Goal: Find contact information: Find contact information

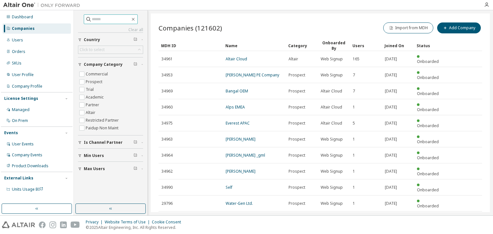
click at [92, 18] on input "text" at bounding box center [111, 19] width 39 height 6
type input "**********"
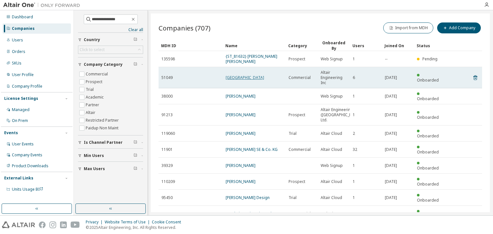
click at [249, 75] on link "[GEOGRAPHIC_DATA]" at bounding box center [245, 77] width 39 height 5
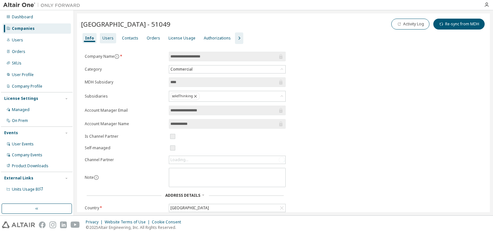
click at [107, 38] on div "Users" at bounding box center [107, 38] width 11 height 5
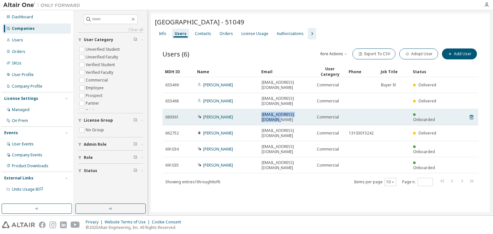
drag, startPoint x: 308, startPoint y: 102, endPoint x: 259, endPoint y: 104, distance: 49.5
click at [259, 109] on td "[EMAIL_ADDRESS][DOMAIN_NAME]" at bounding box center [286, 117] width 55 height 16
copy span "[EMAIL_ADDRESS][DOMAIN_NAME]"
click at [259, 109] on td "[EMAIL_ADDRESS][DOMAIN_NAME]" at bounding box center [286, 117] width 55 height 16
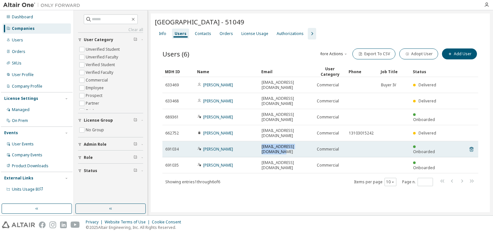
drag, startPoint x: 313, startPoint y: 126, endPoint x: 260, endPoint y: 126, distance: 53.0
click at [260, 141] on td "[EMAIL_ADDRESS][DOMAIN_NAME]" at bounding box center [286, 149] width 55 height 16
copy span "[EMAIL_ADDRESS][DOMAIN_NAME]"
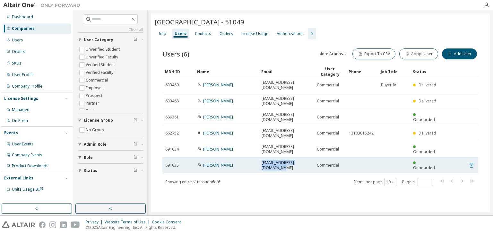
drag, startPoint x: 313, startPoint y: 136, endPoint x: 260, endPoint y: 137, distance: 53.3
click at [260, 157] on td "[EMAIL_ADDRESS][DOMAIN_NAME]" at bounding box center [286, 165] width 55 height 16
copy span "[EMAIL_ADDRESS][DOMAIN_NAME]"
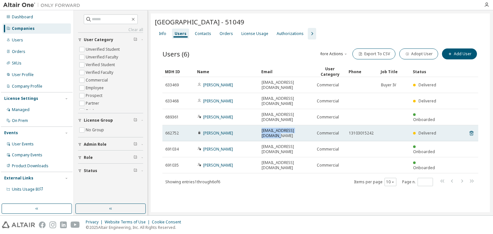
drag, startPoint x: 311, startPoint y: 115, endPoint x: 258, endPoint y: 115, distance: 53.3
click at [258, 125] on tr "662752 [PERSON_NAME] [EMAIL_ADDRESS][DOMAIN_NAME] Commercial 13103015242 Delive…" at bounding box center [320, 133] width 316 height 16
copy tr "[EMAIL_ADDRESS][DOMAIN_NAME]"
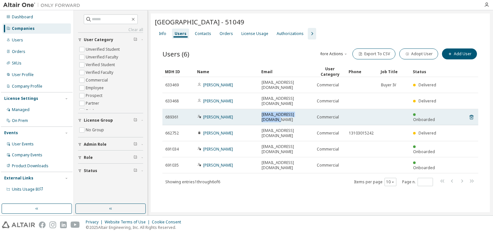
drag, startPoint x: 307, startPoint y: 104, endPoint x: 261, endPoint y: 102, distance: 46.3
click at [261, 109] on td "[EMAIL_ADDRESS][DOMAIN_NAME]" at bounding box center [286, 117] width 55 height 16
copy span "[EMAIL_ADDRESS][DOMAIN_NAME]"
